Goal: Navigation & Orientation: Find specific page/section

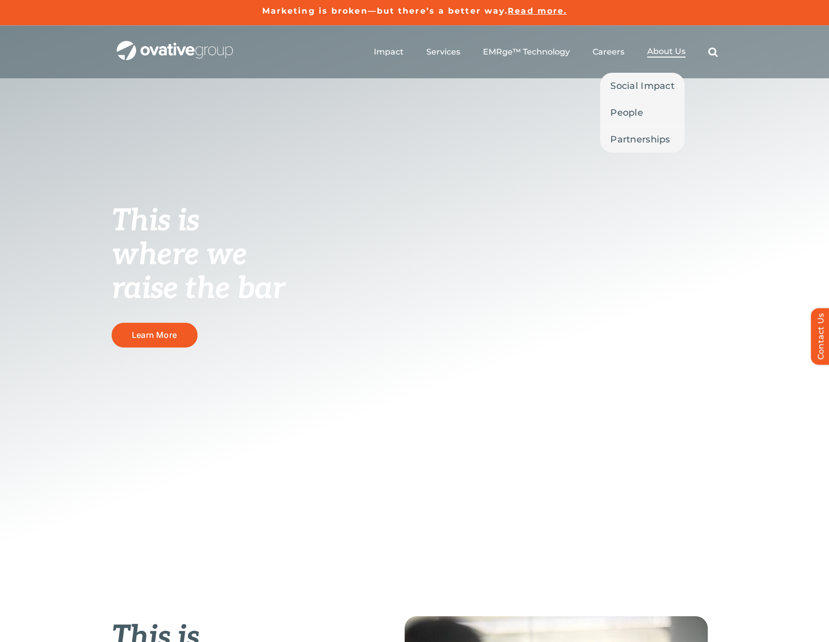
click at [669, 51] on span "About Us" at bounding box center [666, 51] width 38 height 10
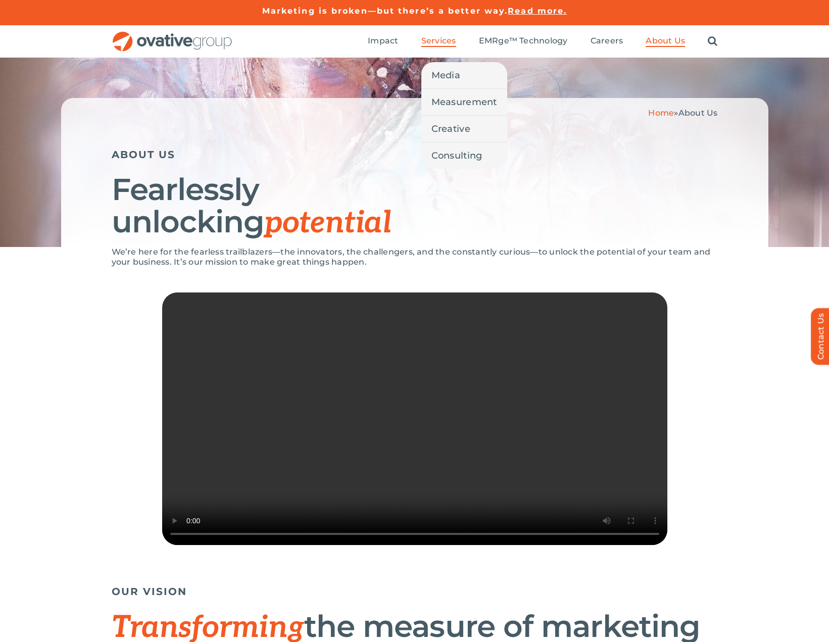
click at [452, 41] on span "Services" at bounding box center [438, 41] width 35 height 10
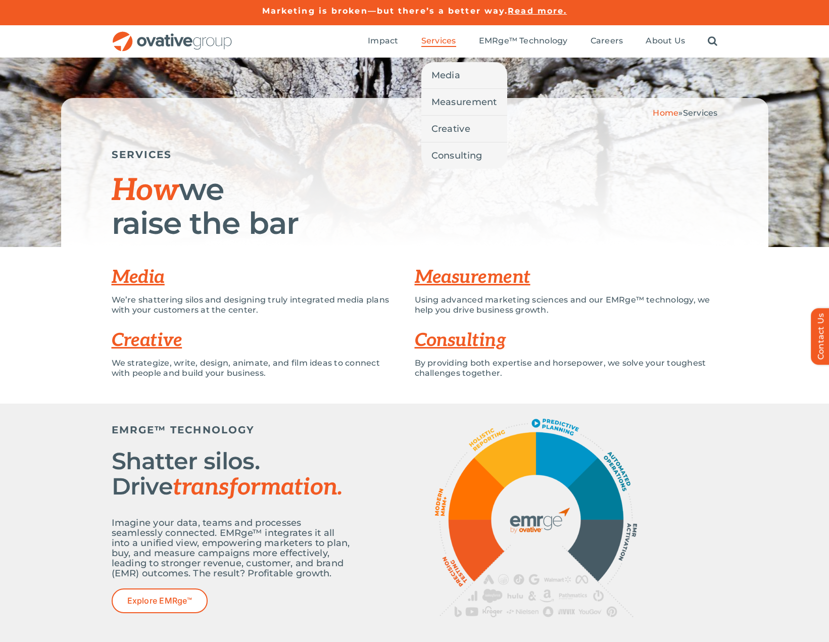
click at [449, 47] on li "Services Media Measurement Creative Consulting" at bounding box center [438, 41] width 35 height 11
click at [445, 64] on link "Media" at bounding box center [464, 75] width 86 height 26
